Goal: Contribute content

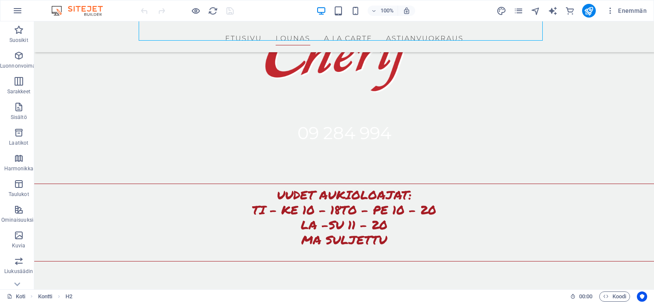
scroll to position [455, 0]
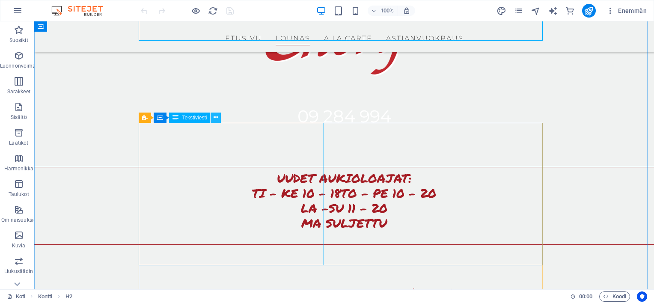
click at [216, 120] on icon at bounding box center [215, 117] width 5 height 9
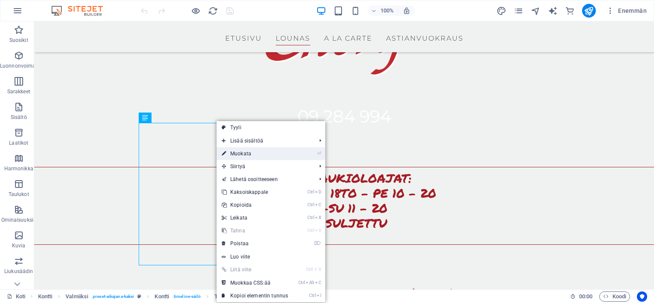
click at [223, 151] on icon at bounding box center [224, 153] width 4 height 13
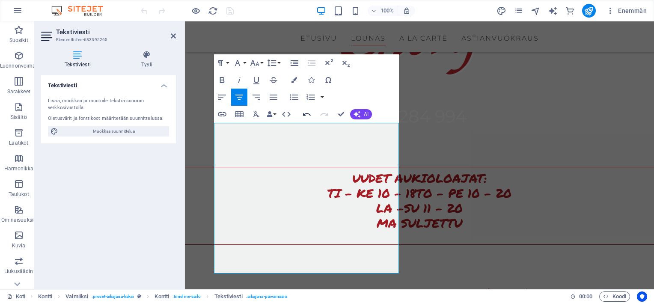
click at [306, 113] on icon "button" at bounding box center [307, 114] width 8 height 3
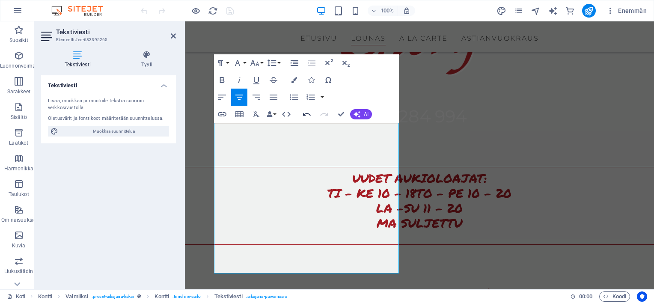
click at [304, 115] on icon "button" at bounding box center [307, 114] width 8 height 3
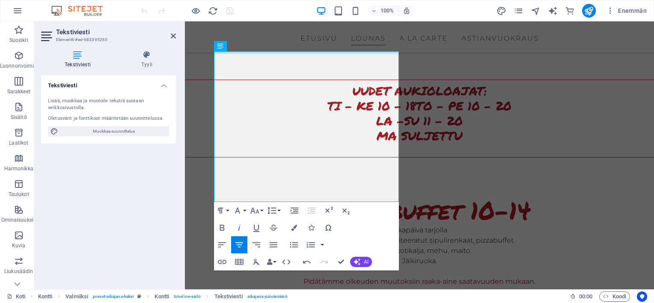
scroll to position [510, 0]
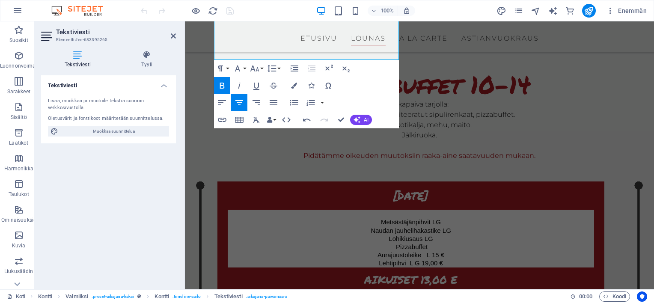
scroll to position [675, 0]
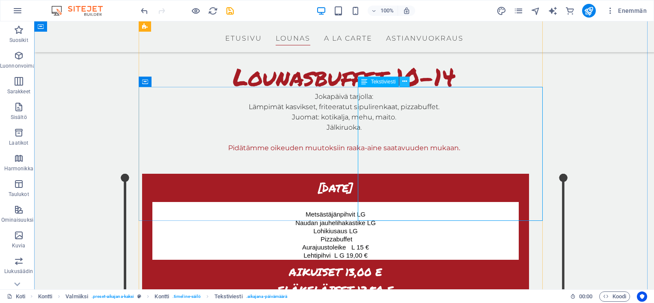
click at [405, 82] on icon at bounding box center [404, 81] width 5 height 9
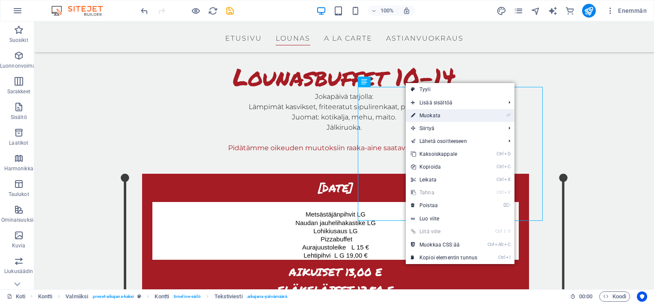
click at [417, 117] on link "⏎ Muokata" at bounding box center [444, 115] width 77 height 13
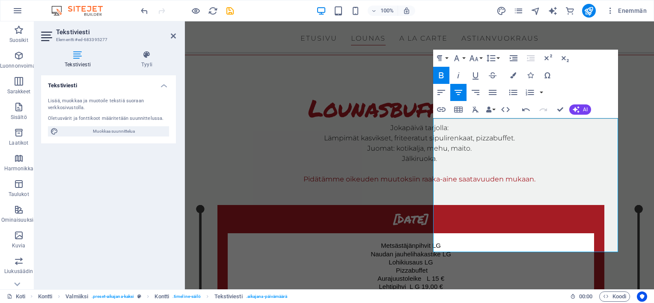
scroll to position [652, 0]
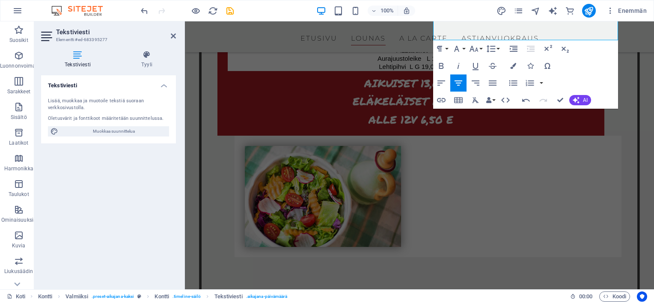
scroll to position [872, 0]
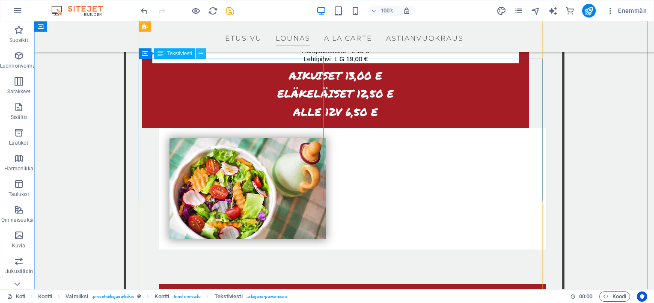
click at [200, 56] on icon at bounding box center [200, 53] width 5 height 9
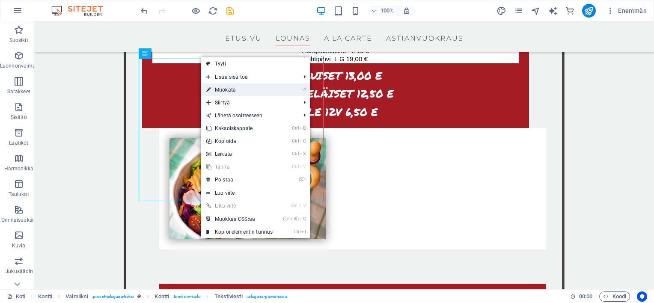
click at [226, 94] on link "⏎ Muokata" at bounding box center [239, 89] width 77 height 13
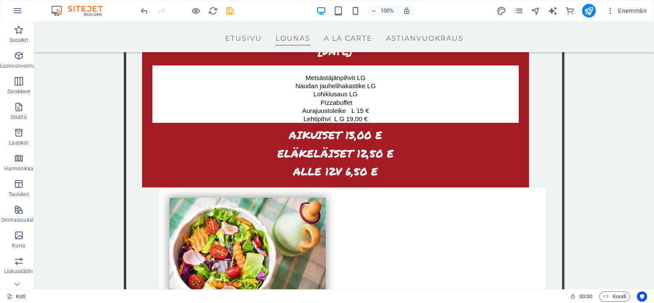
scroll to position [1170, 0]
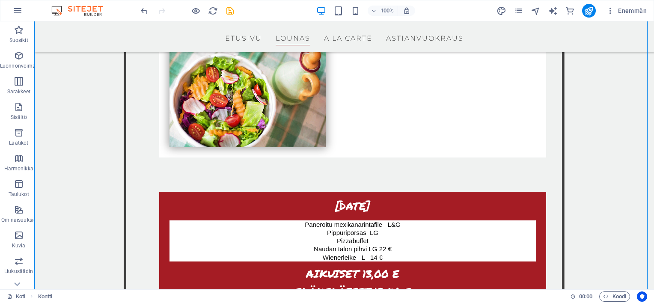
scroll to position [1321, 0]
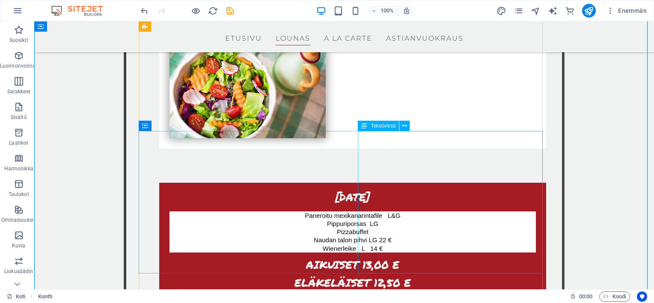
click at [404, 129] on icon at bounding box center [404, 125] width 5 height 9
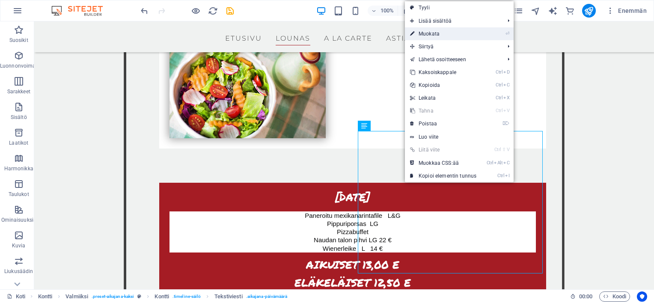
click at [428, 37] on link "⏎ Muokata" at bounding box center [443, 33] width 77 height 13
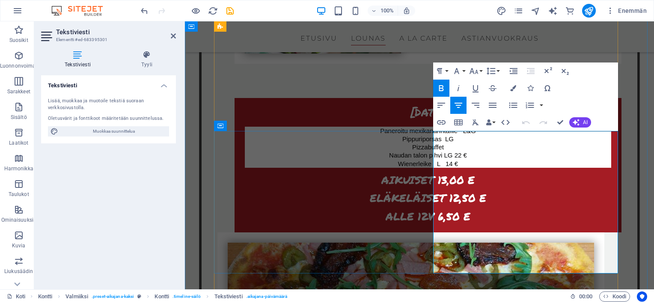
scroll to position [1236, 0]
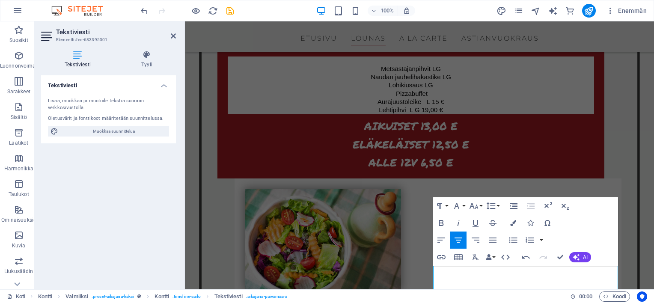
scroll to position [1077, 0]
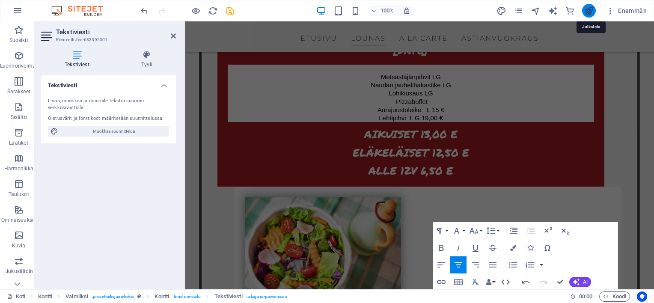
click at [588, 8] on icon "julkaista" at bounding box center [589, 11] width 10 height 10
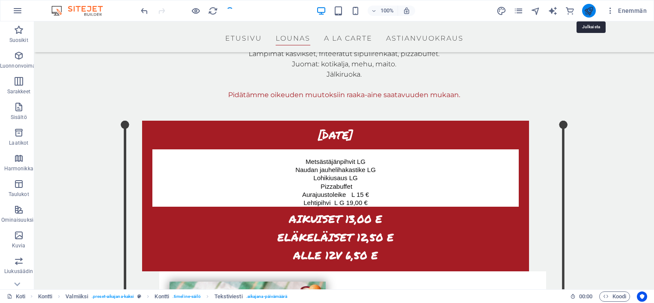
scroll to position [1368, 0]
